Goal: Task Accomplishment & Management: Manage account settings

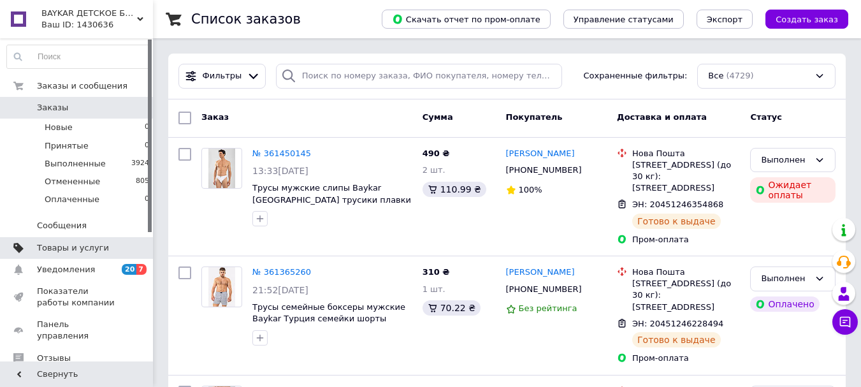
click at [64, 254] on link "Товары и услуги" at bounding box center [78, 248] width 157 height 22
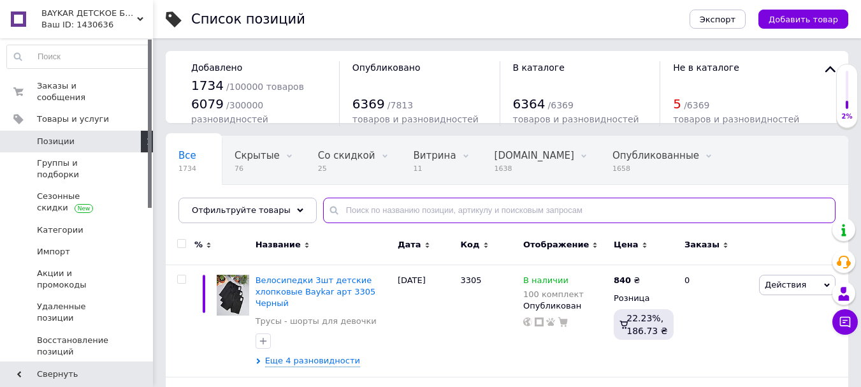
click at [339, 213] on input "text" at bounding box center [579, 209] width 512 height 25
type input "3504"
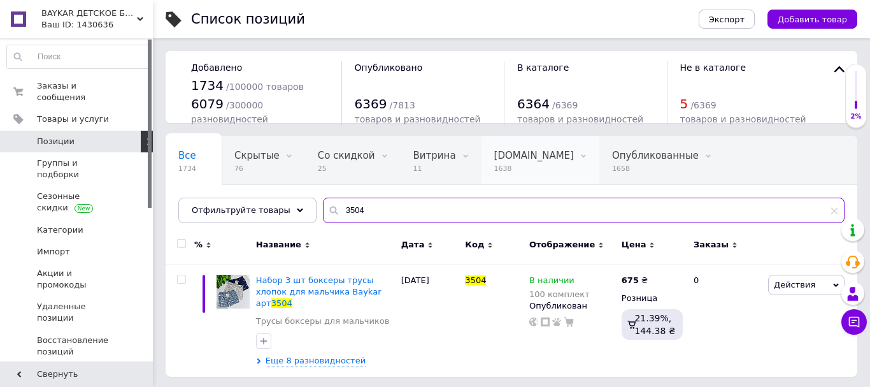
scroll to position [0, 51]
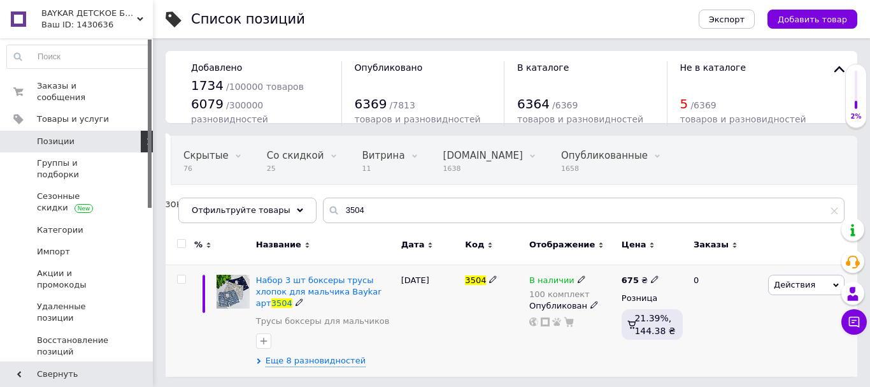
click at [783, 282] on span "Действия" at bounding box center [794, 285] width 41 height 10
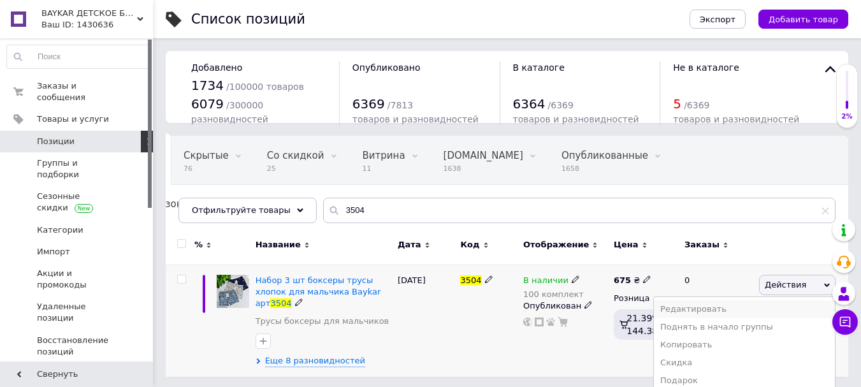
click at [715, 310] on li "Редактировать" at bounding box center [744, 309] width 181 height 18
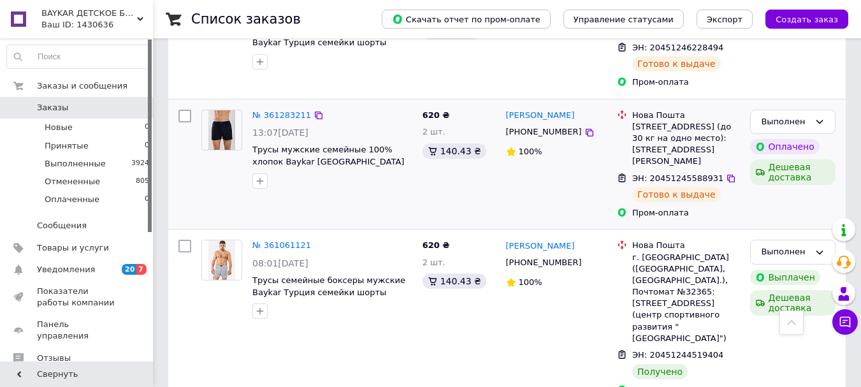
scroll to position [382, 0]
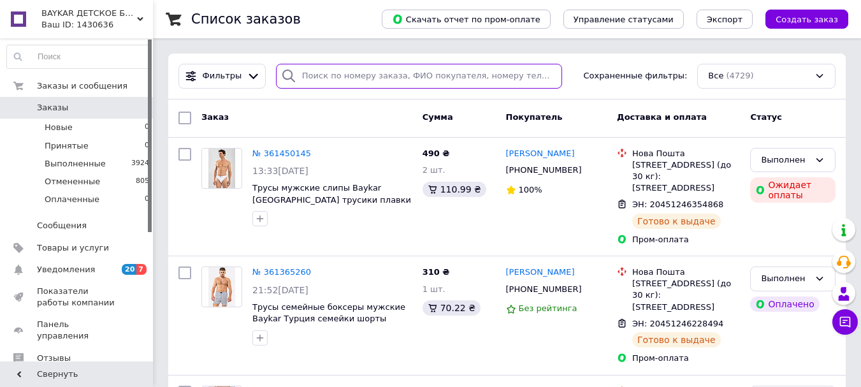
click at [325, 79] on input "search" at bounding box center [419, 76] width 286 height 25
type input "3518"
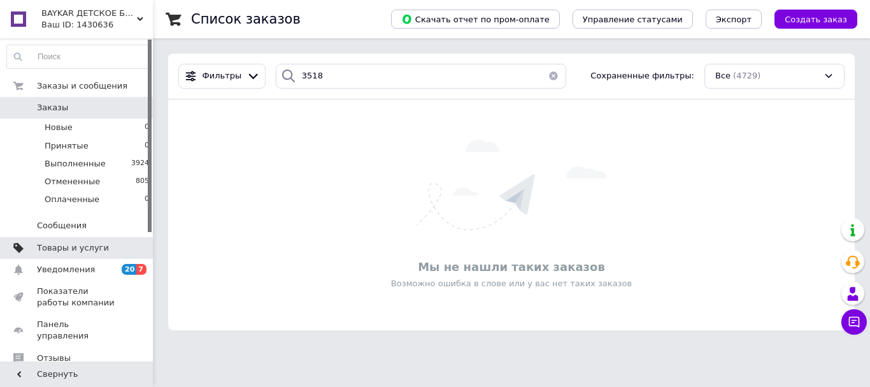
click at [72, 245] on span "Товары и услуги" at bounding box center [73, 247] width 72 height 11
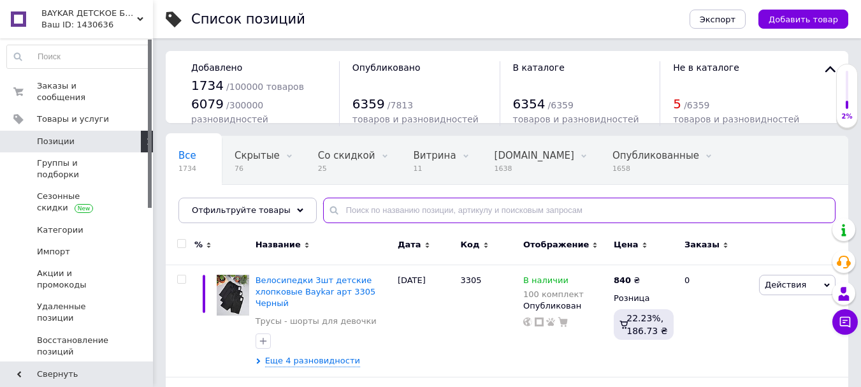
click at [332, 209] on input "text" at bounding box center [579, 209] width 512 height 25
type input "3518"
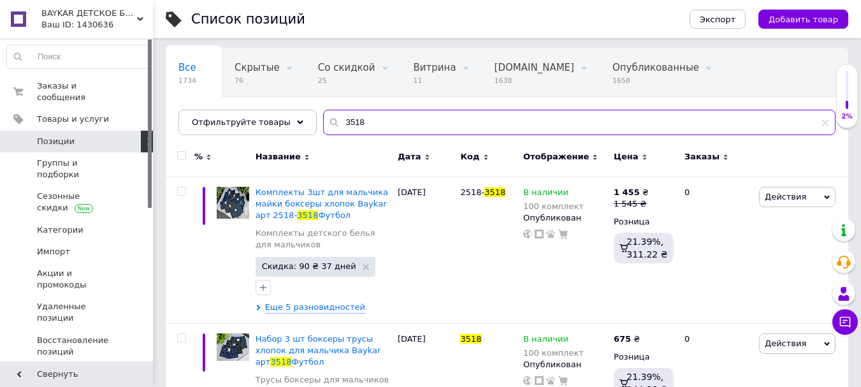
scroll to position [150, 0]
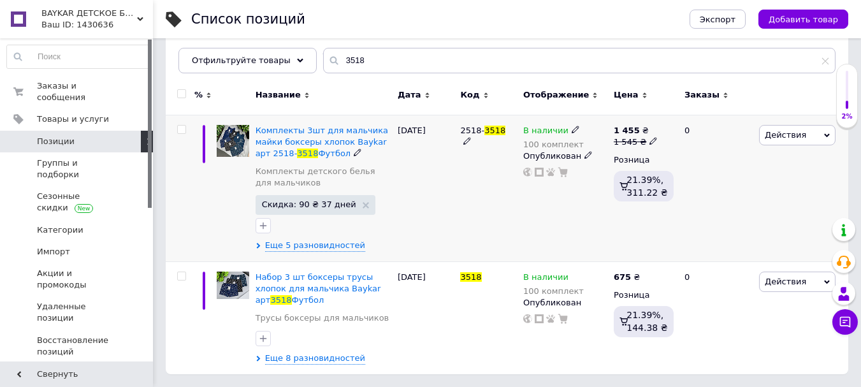
click at [775, 134] on span "Действия" at bounding box center [784, 135] width 41 height 10
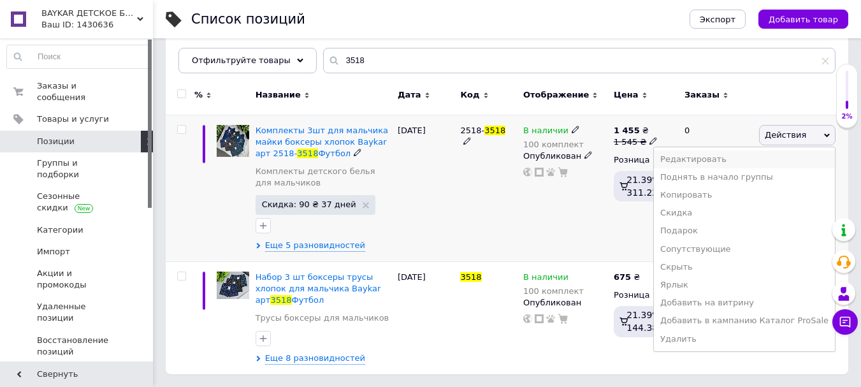
click at [701, 160] on li "Редактировать" at bounding box center [744, 159] width 181 height 18
